Goal: Transaction & Acquisition: Book appointment/travel/reservation

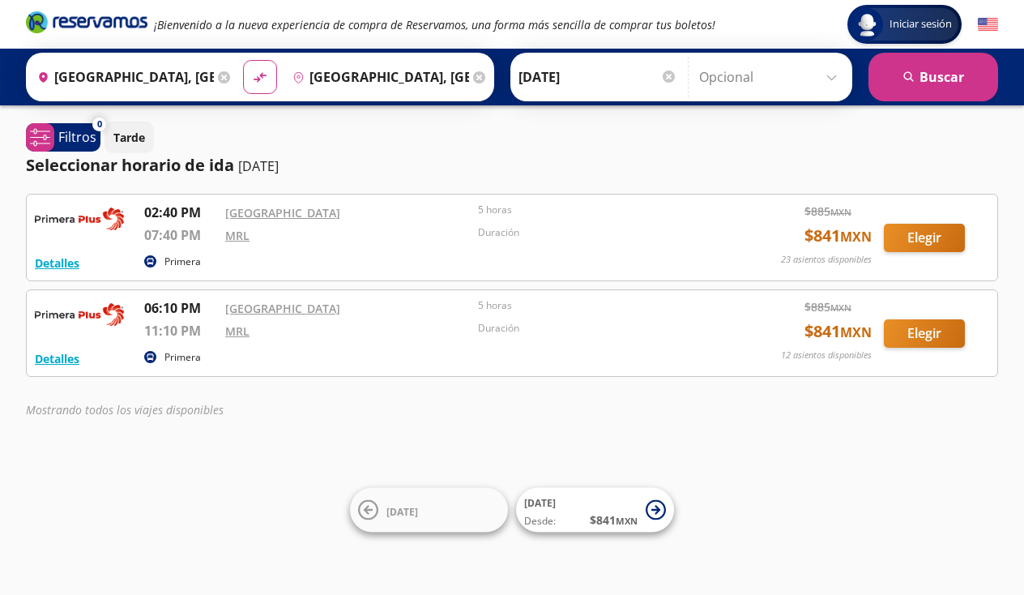
click at [911, 336] on button "Elegir" at bounding box center [924, 333] width 81 height 28
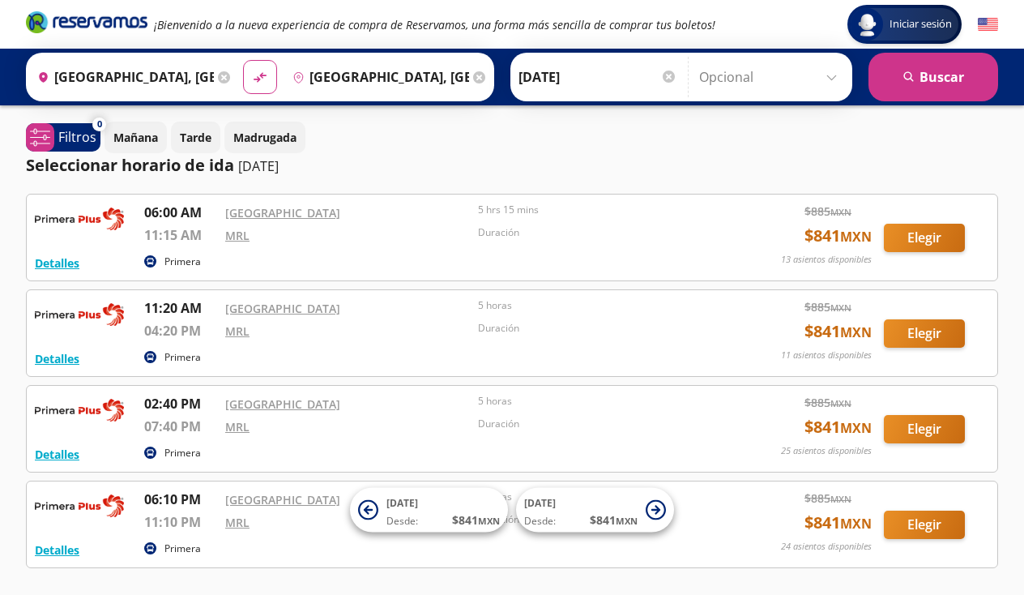
click at [919, 244] on button "Elegir" at bounding box center [924, 238] width 81 height 28
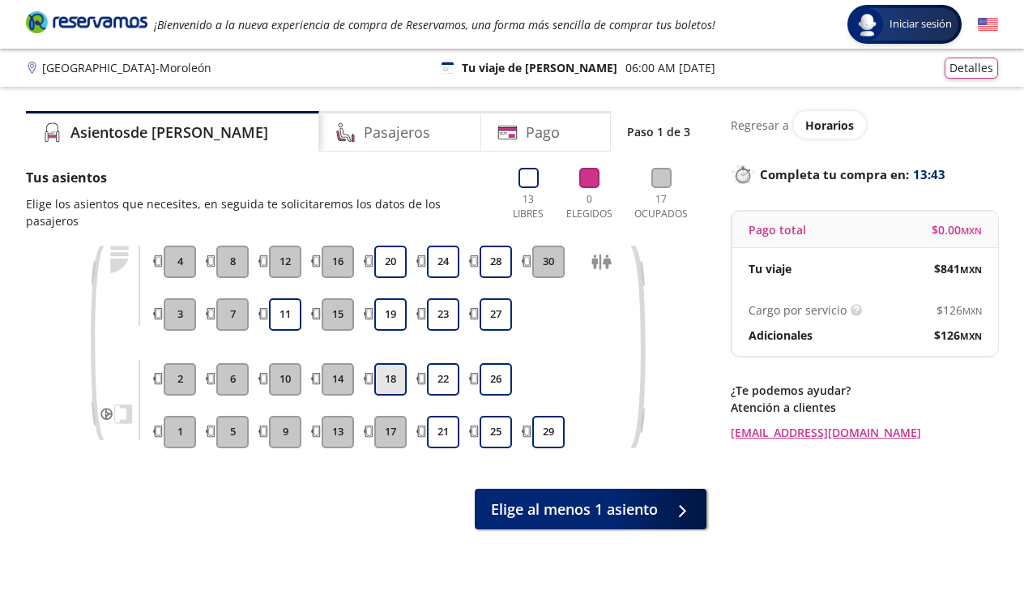
click at [387, 363] on button "18" at bounding box center [390, 379] width 32 height 32
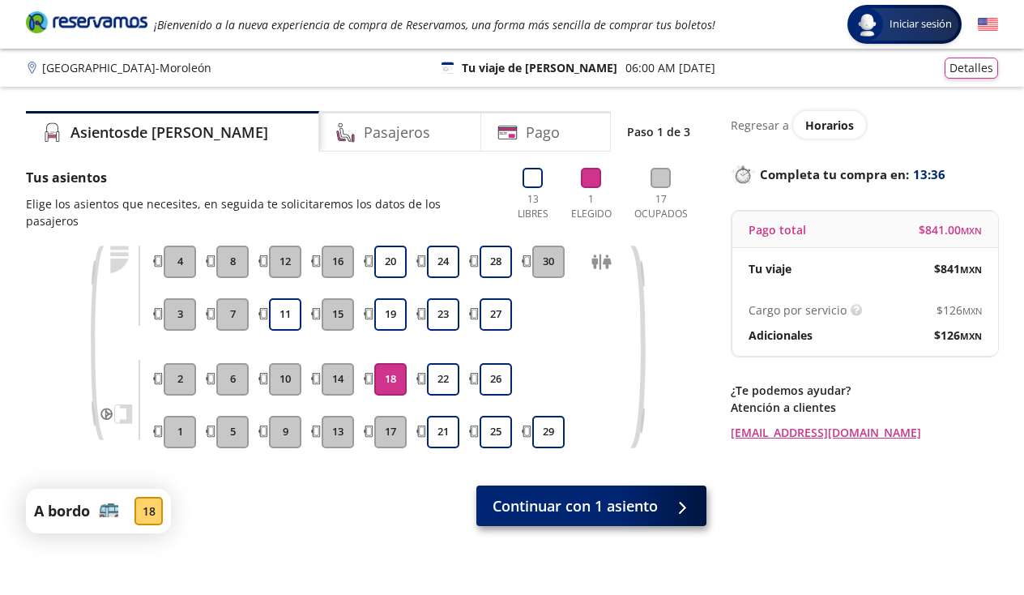
click at [610, 495] on span "Continuar con 1 asiento" at bounding box center [574, 506] width 165 height 22
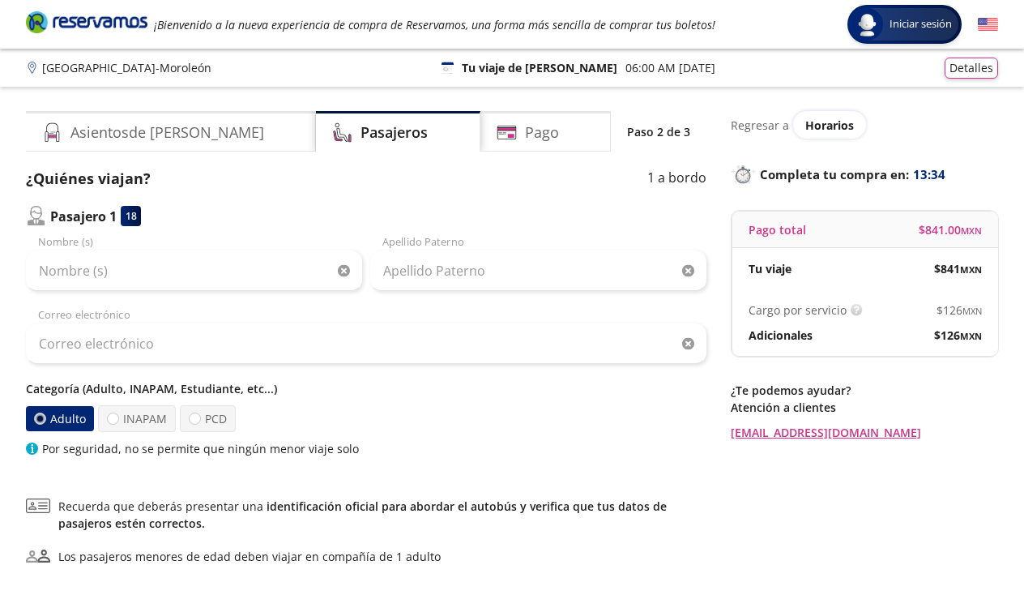
scroll to position [32, 0]
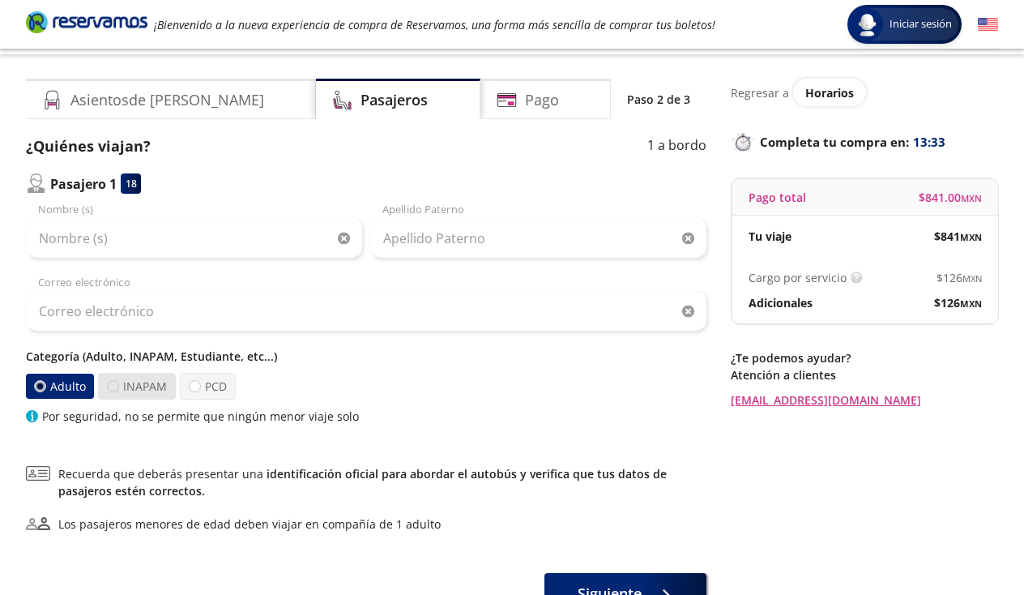
click at [113, 387] on div at bounding box center [113, 386] width 12 height 12
click at [113, 387] on input "INAPAM" at bounding box center [113, 386] width 11 height 11
radio input "true"
radio input "false"
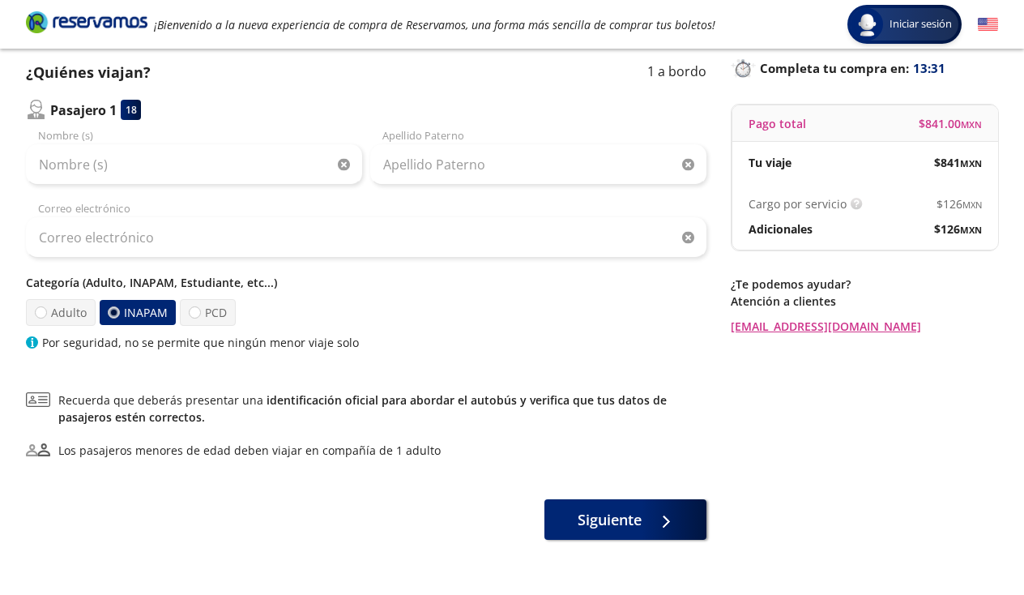
scroll to position [102, 0]
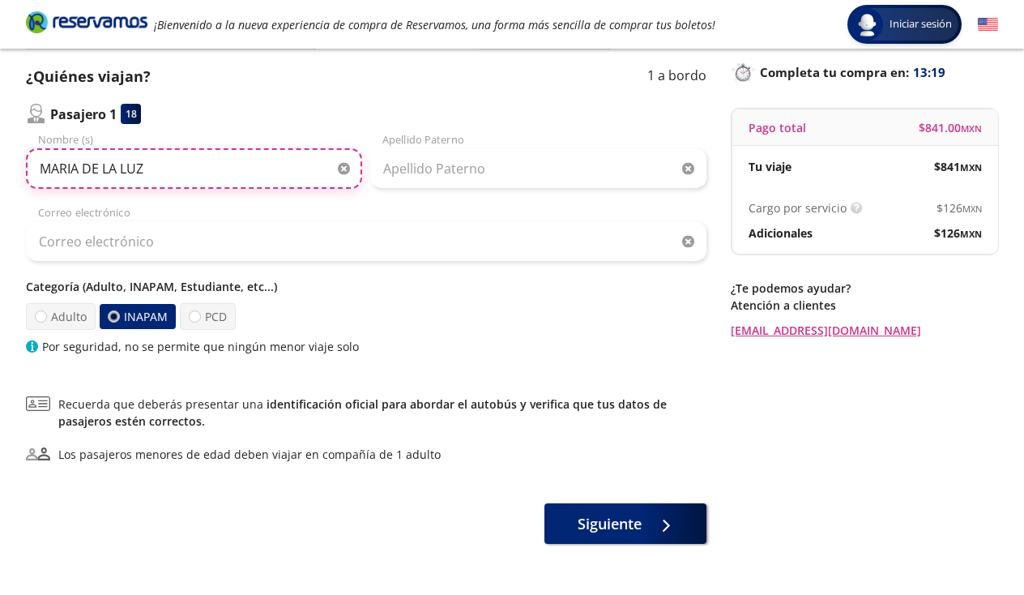
type input "MARIA DE LA LUZ"
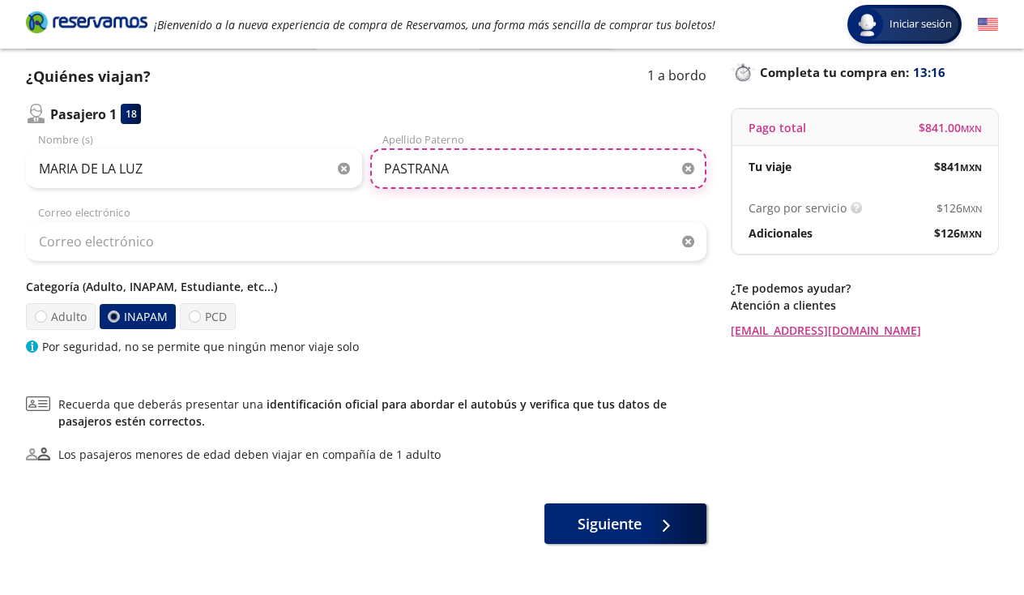
type input "PASTRANA"
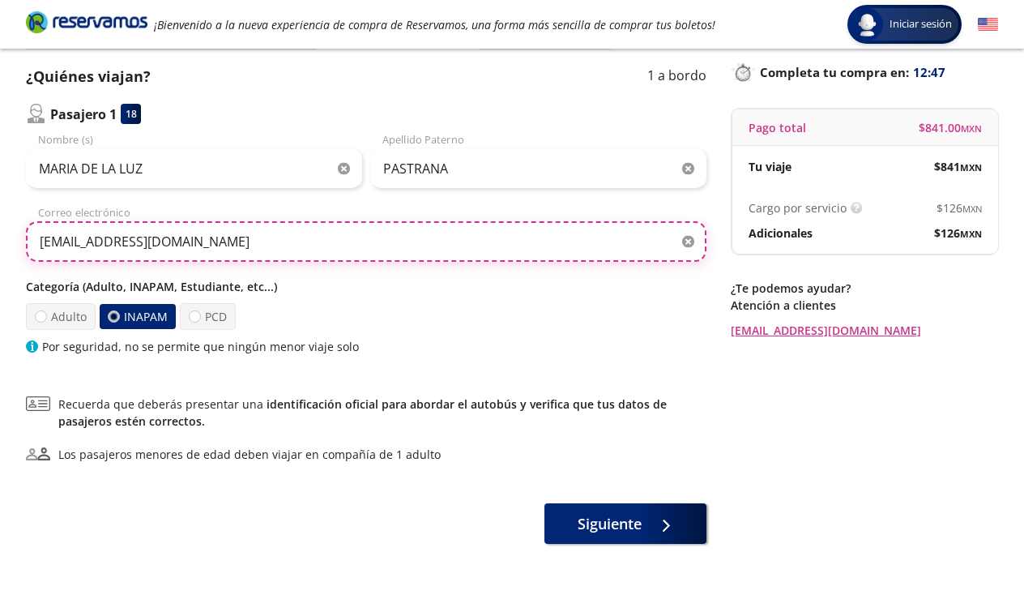
click at [154, 240] on input "[EMAIL_ADDRESS][DOMAIN_NAME]" at bounding box center [366, 241] width 680 height 41
type input "[EMAIL_ADDRESS][DOMAIN_NAME]"
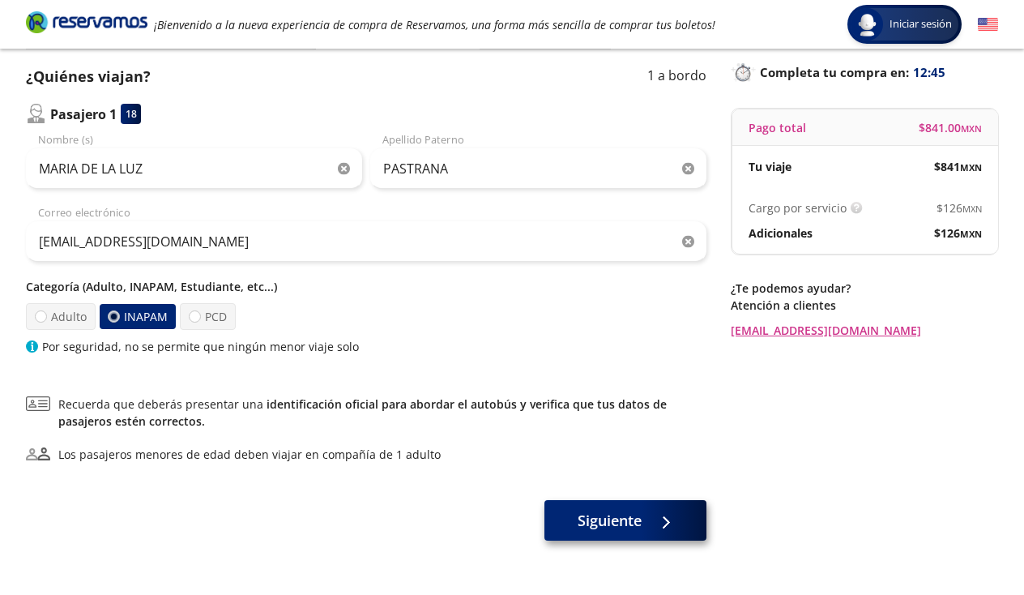
click at [600, 531] on span "Siguiente" at bounding box center [610, 521] width 64 height 22
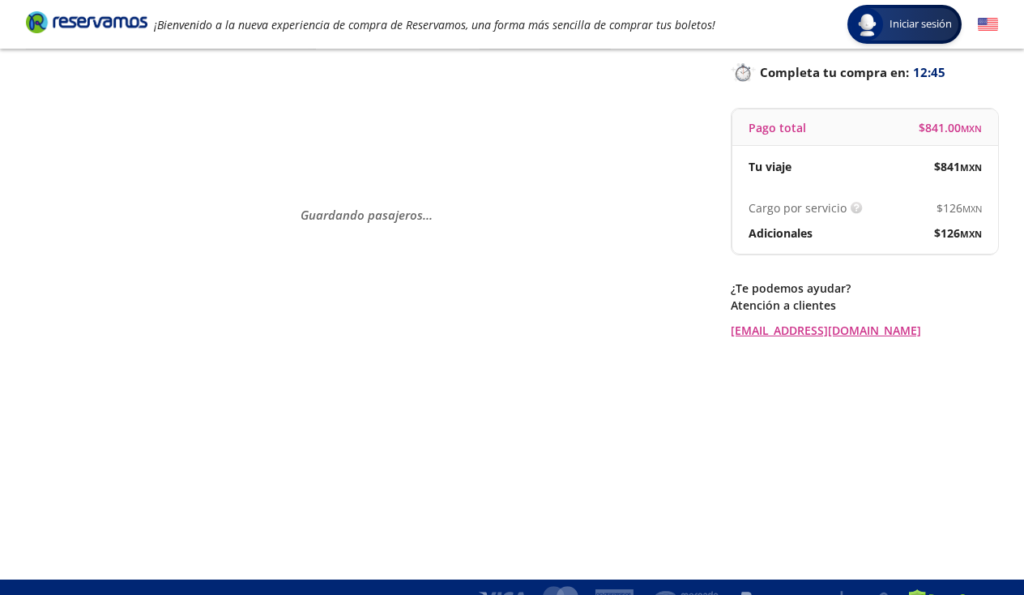
scroll to position [0, 0]
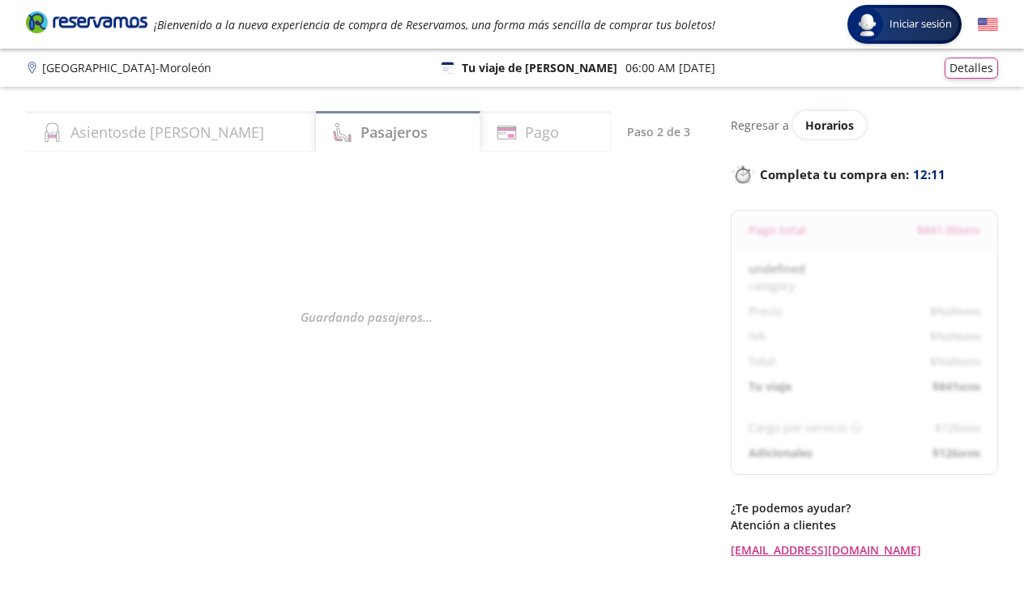
select select "MX"
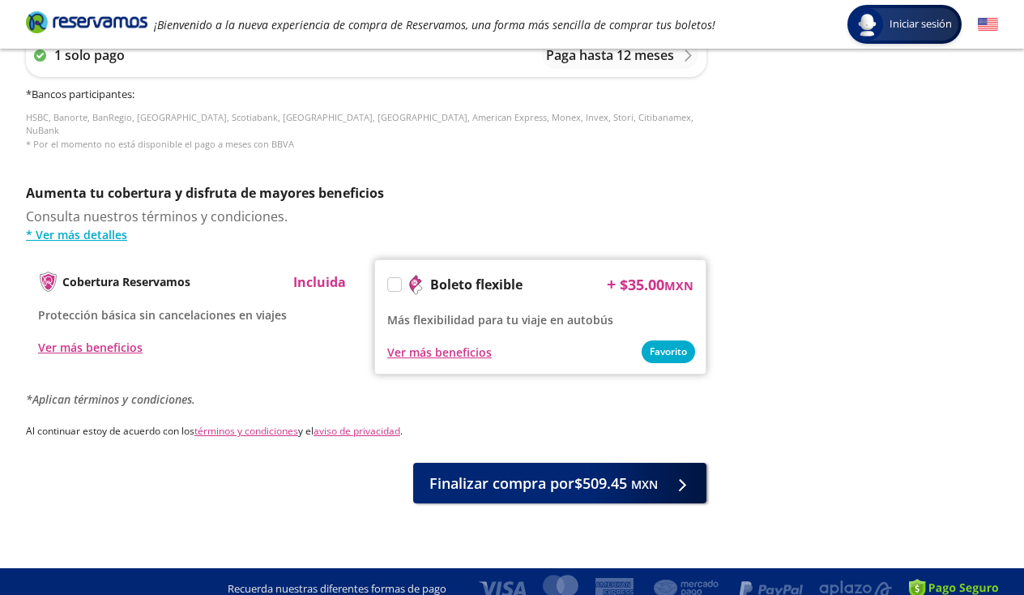
scroll to position [733, 0]
